Goal: Find contact information: Find contact information

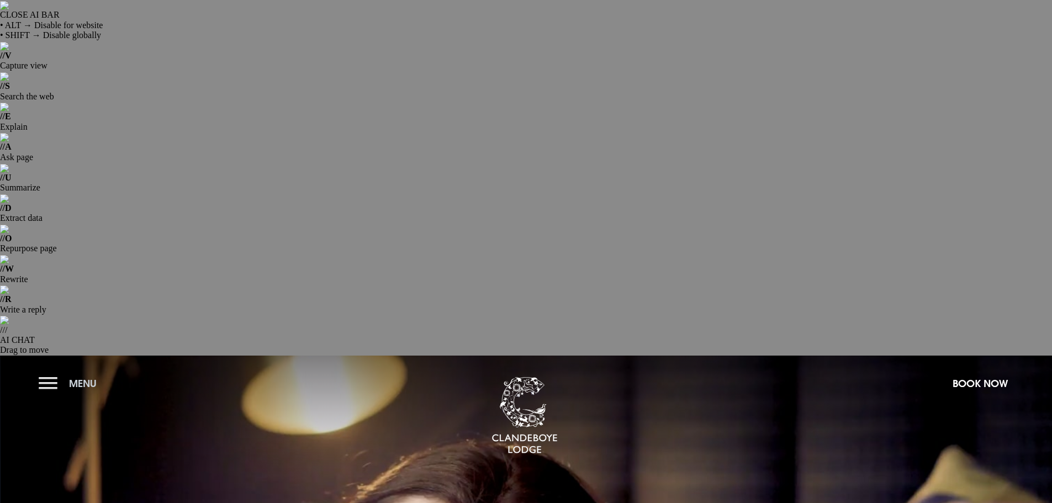
click at [47, 372] on button "Menu" at bounding box center [70, 384] width 63 height 24
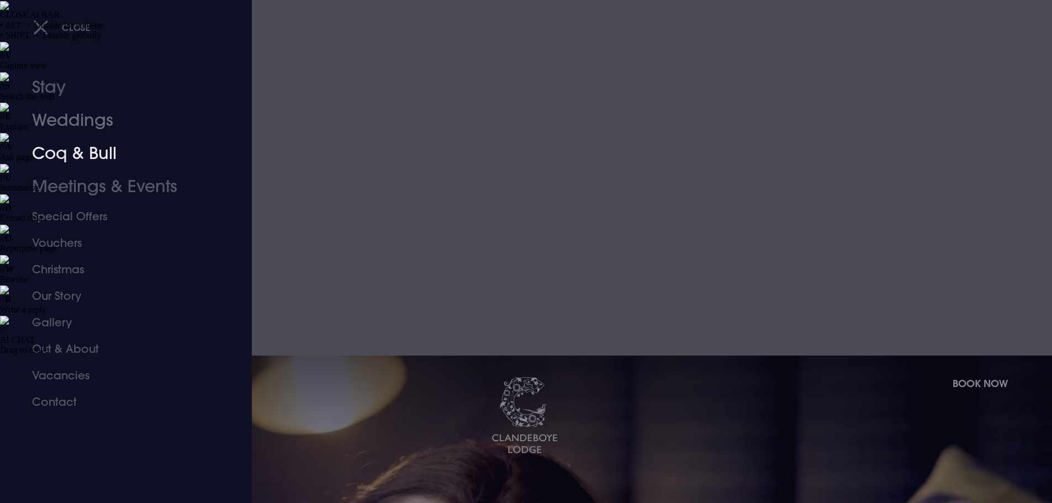
drag, startPoint x: 77, startPoint y: 120, endPoint x: 98, endPoint y: 124, distance: 21.3
click at [77, 120] on link "Weddings" at bounding box center [119, 120] width 174 height 33
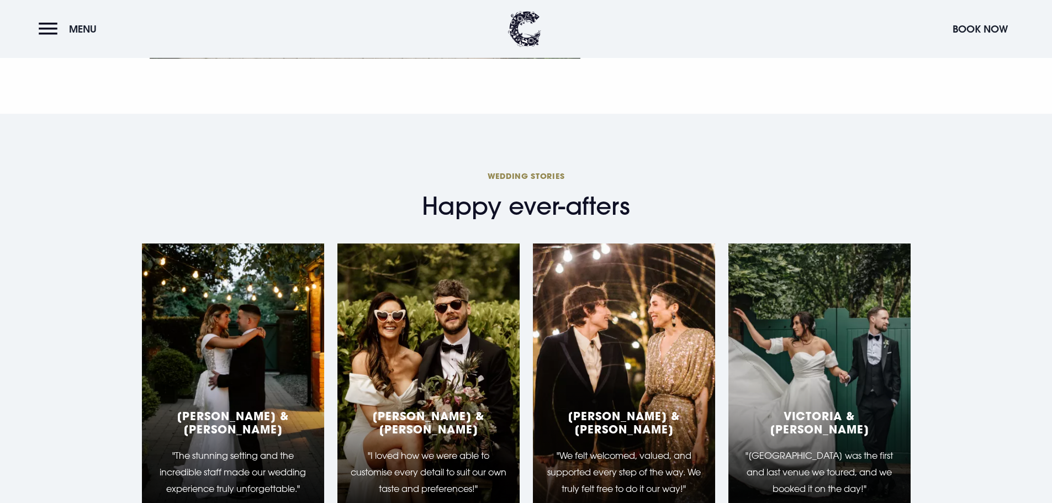
scroll to position [4086, 0]
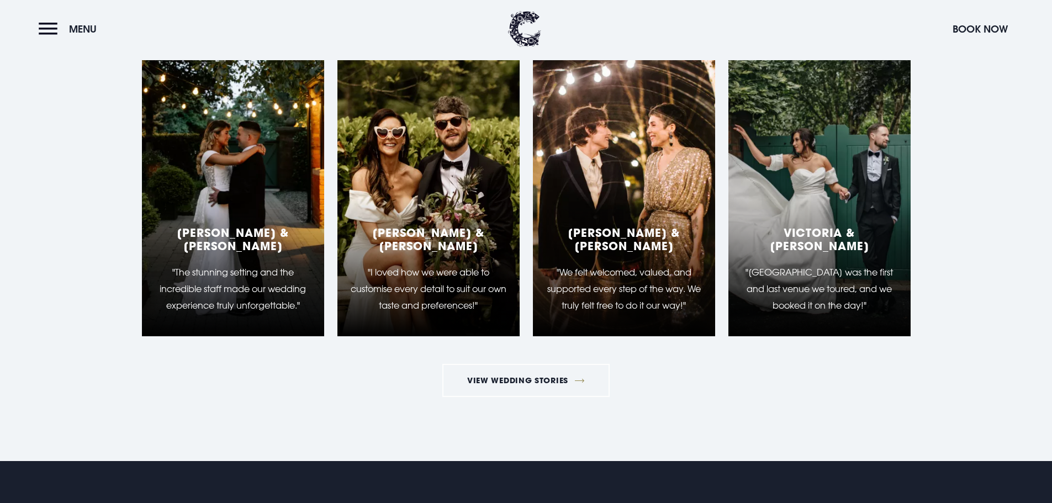
drag, startPoint x: 514, startPoint y: 299, endPoint x: 457, endPoint y: 350, distance: 77.0
drag, startPoint x: 455, startPoint y: 293, endPoint x: 518, endPoint y: 298, distance: 63.6
copy p "028 9185 2500"
